Goal: Navigation & Orientation: Find specific page/section

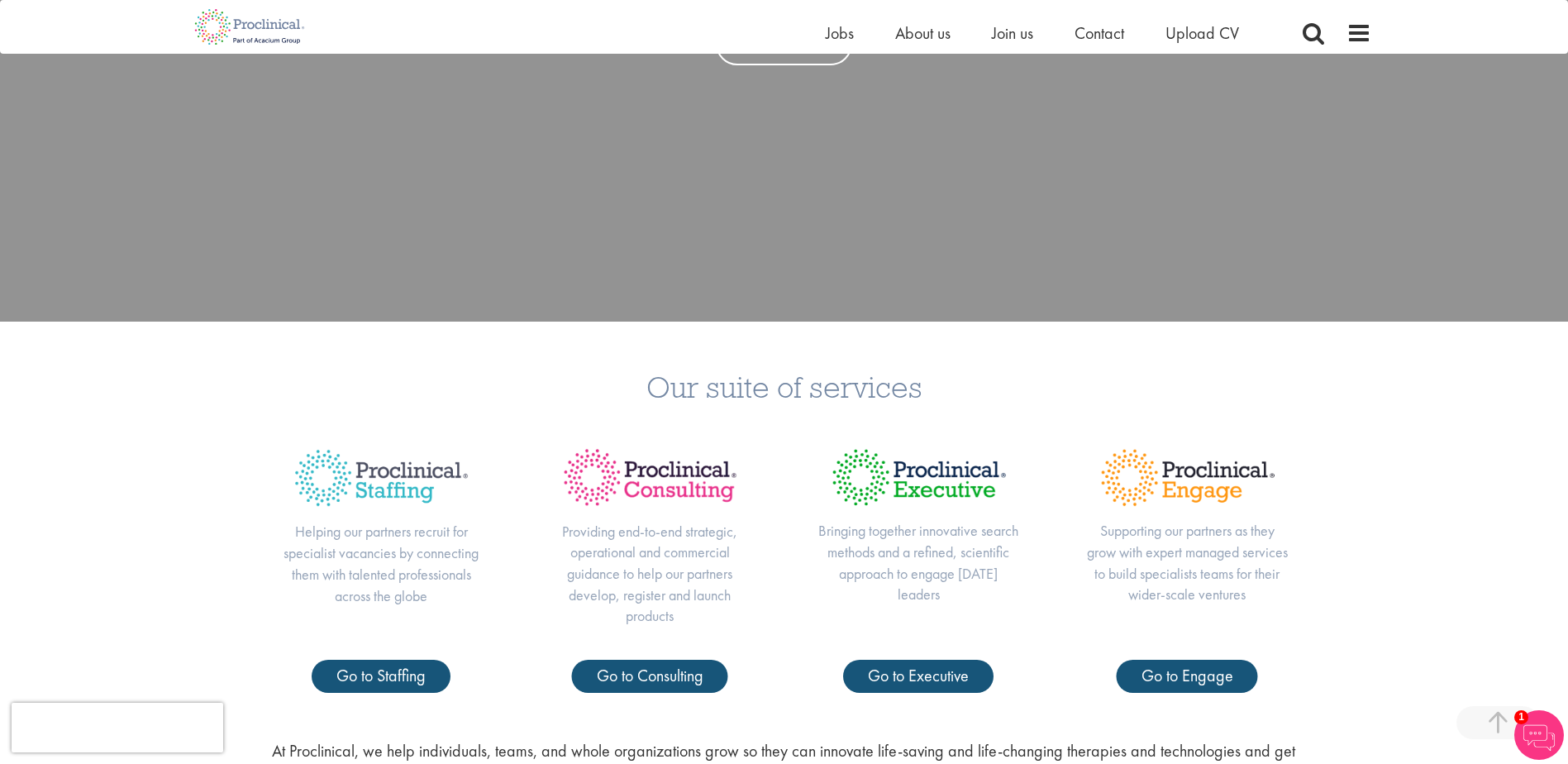
scroll to position [662, 0]
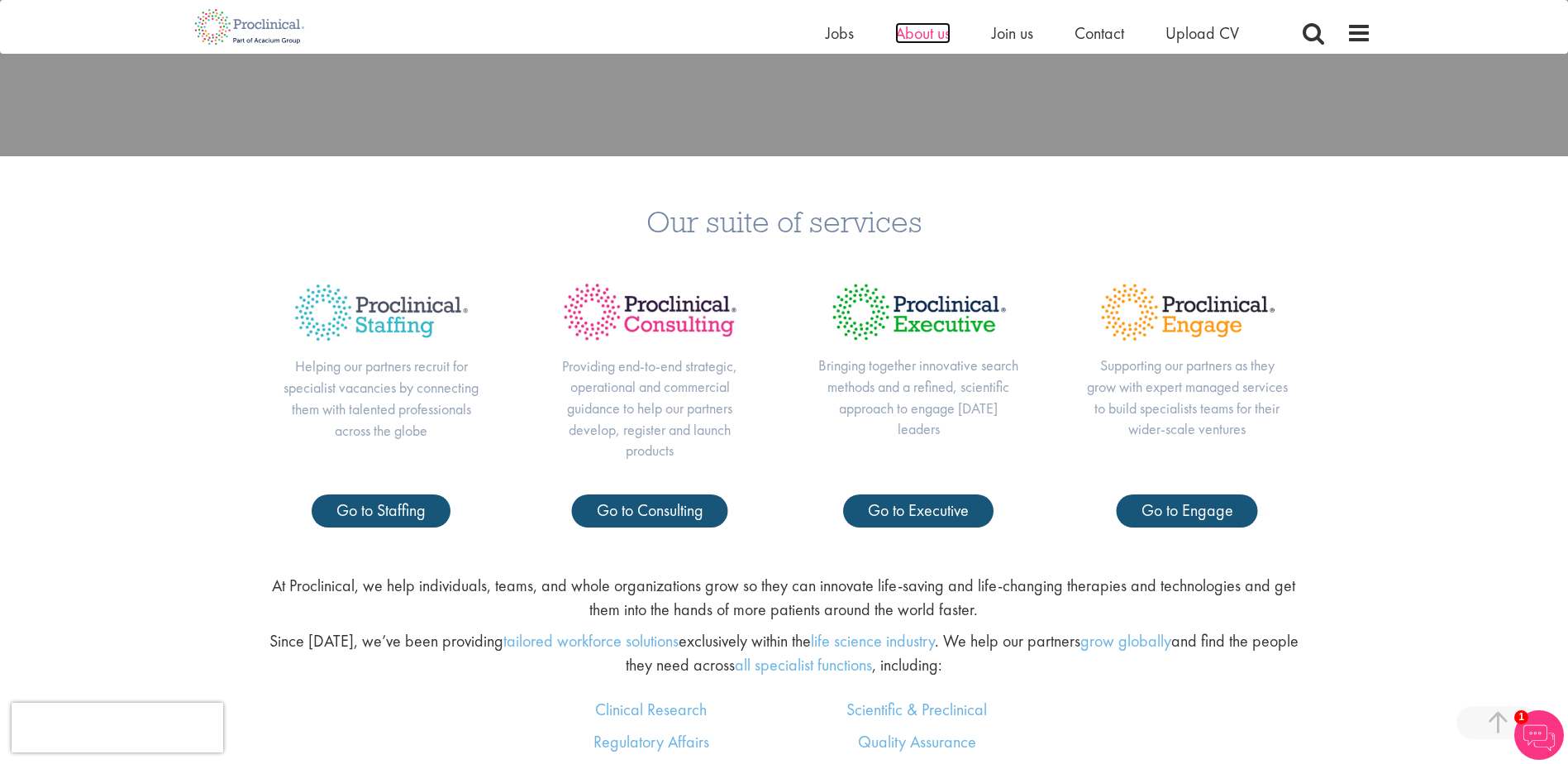
click at [915, 32] on span "About us" at bounding box center [922, 33] width 56 height 22
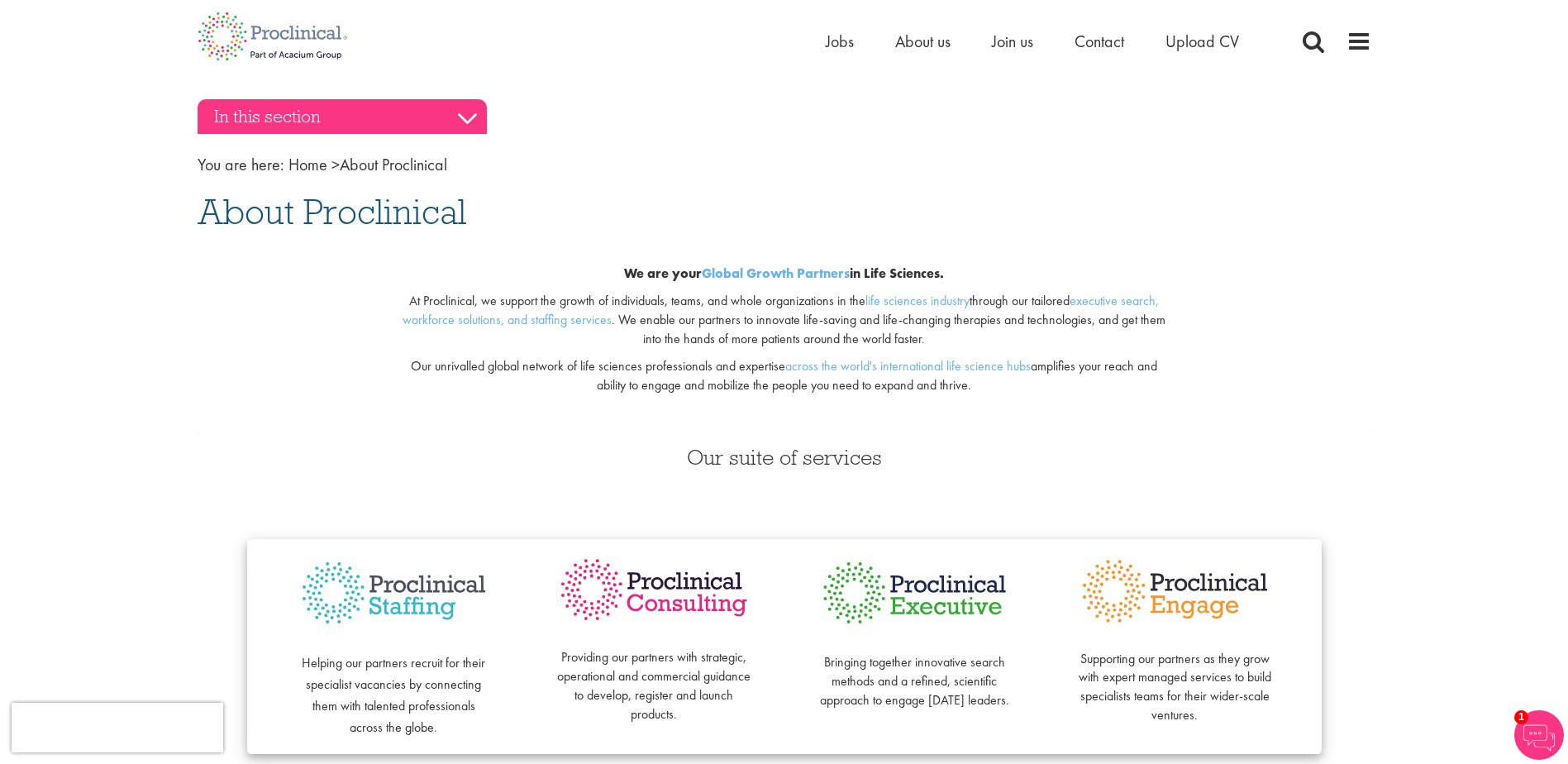
click at [469, 117] on h3 "In this section" at bounding box center [342, 116] width 289 height 35
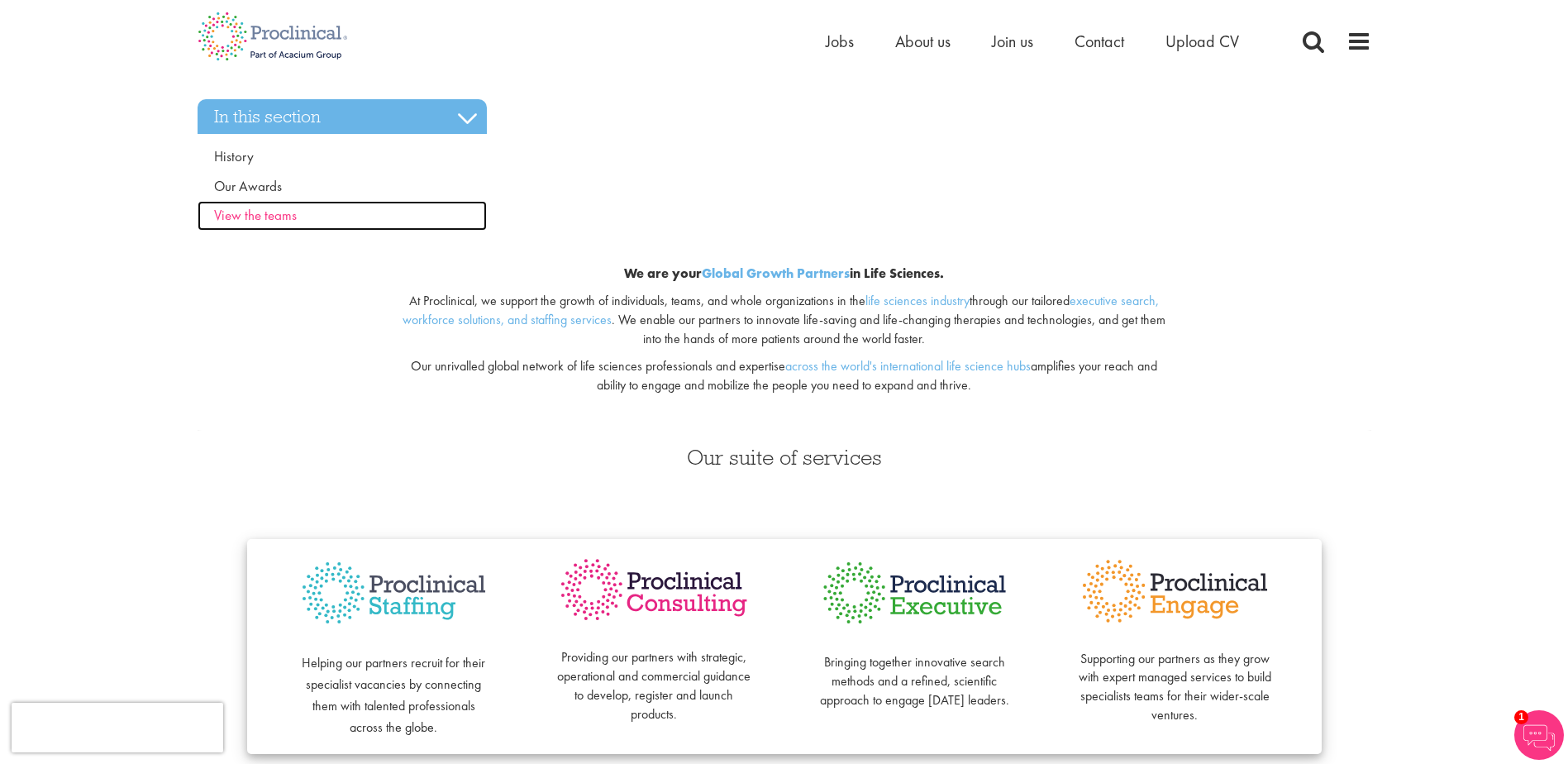
click at [251, 214] on span "View the teams" at bounding box center [255, 215] width 82 height 18
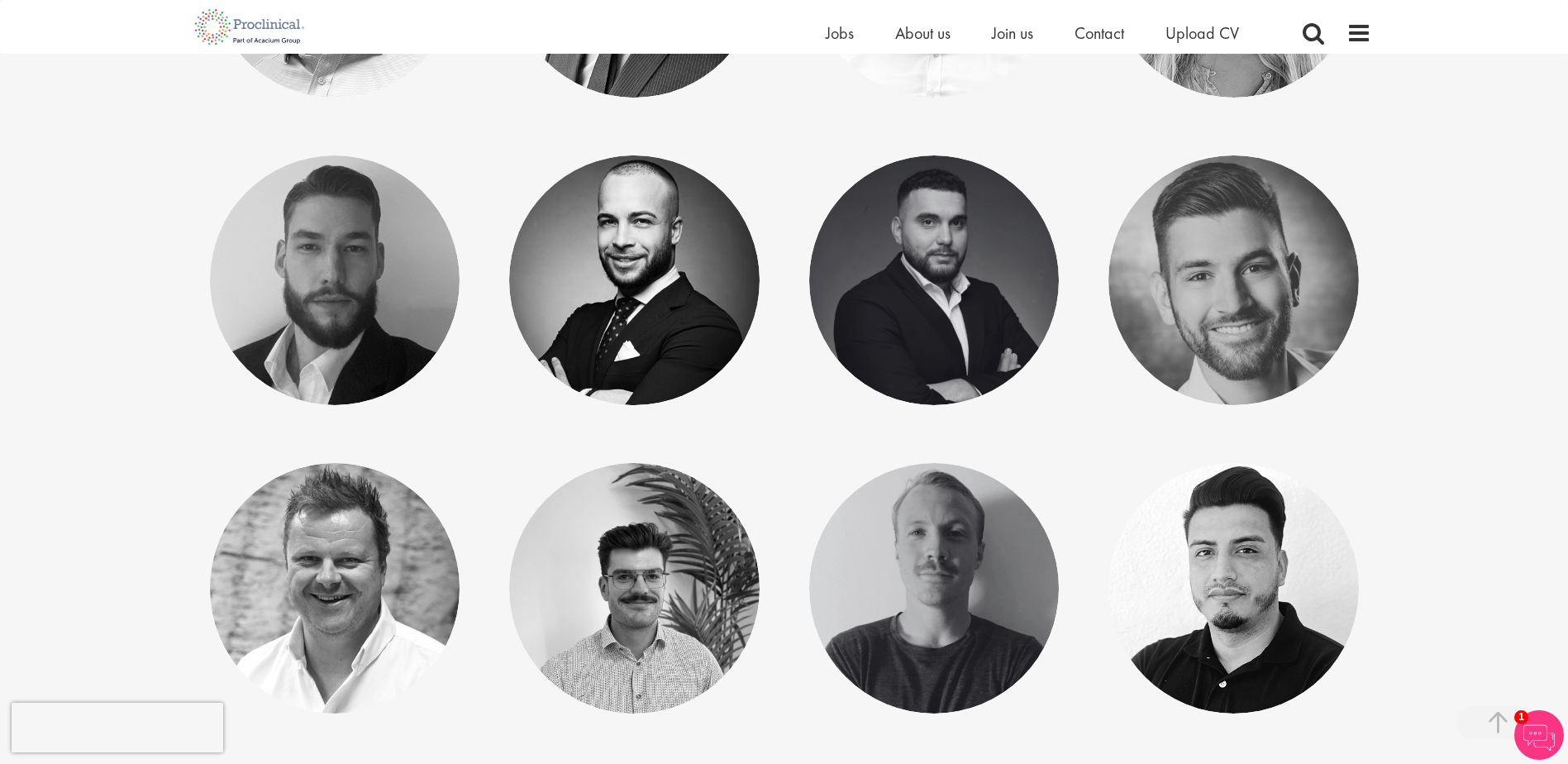
scroll to position [668, 0]
